Goal: Information Seeking & Learning: Learn about a topic

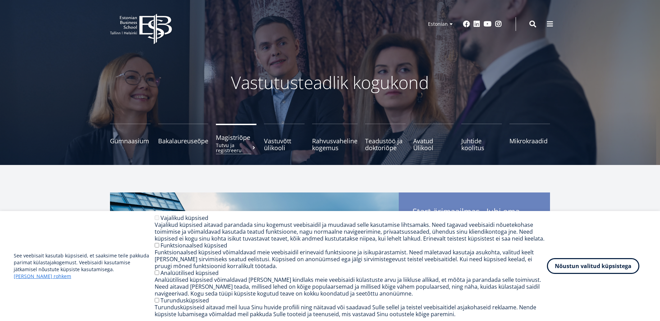
click at [246, 147] on small "Tutvu ja registreeru" at bounding box center [236, 148] width 41 height 10
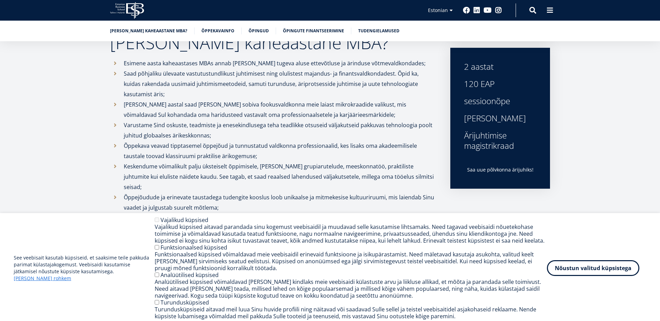
scroll to position [237, 0]
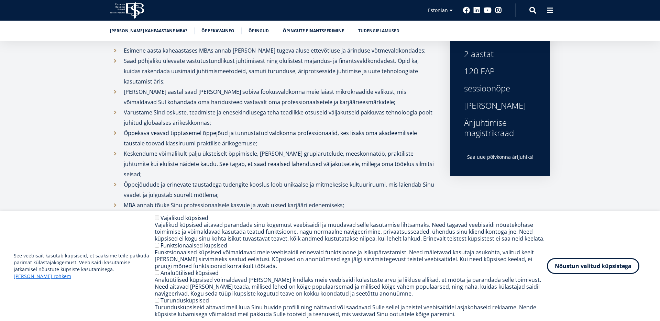
click at [155, 246] on div "Funktsionaalsed küpsised" at bounding box center [351, 245] width 392 height 7
click at [624, 269] on button "Nõustun valitud küpsistega" at bounding box center [593, 265] width 93 height 16
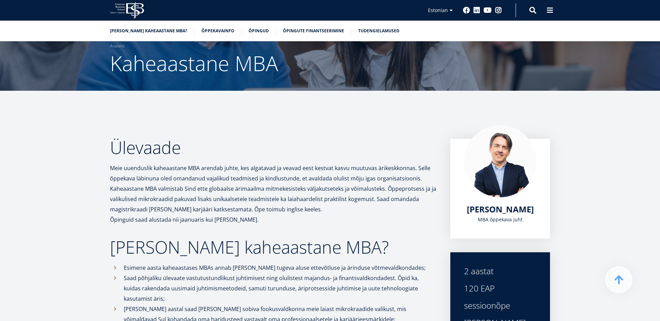
scroll to position [0, 0]
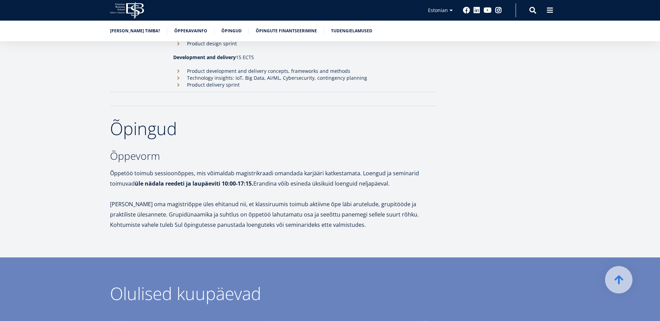
scroll to position [1061, 0]
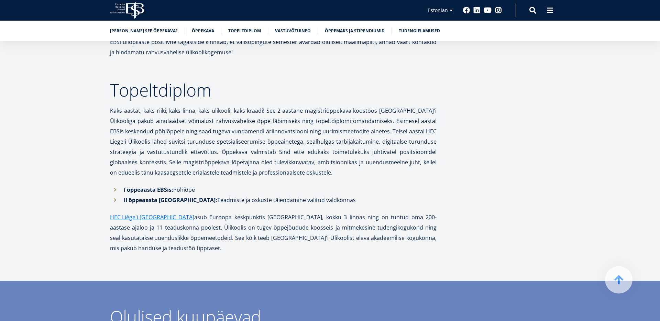
scroll to position [1429, 0]
click at [115, 195] on li "II õppeaasta HEC Liège'i ülikoolis: Teadmiste ja oskuste täiendamine valitud va…" at bounding box center [273, 200] width 327 height 10
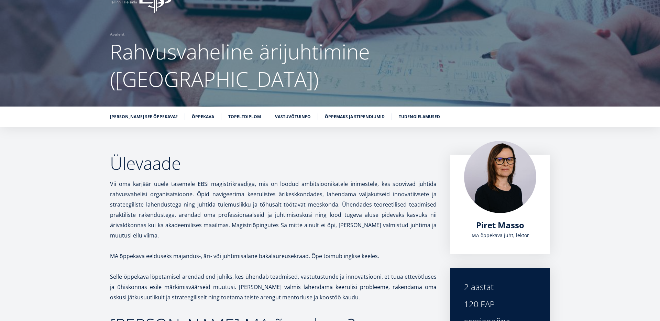
scroll to position [0, 0]
